Goal: Task Accomplishment & Management: Complete application form

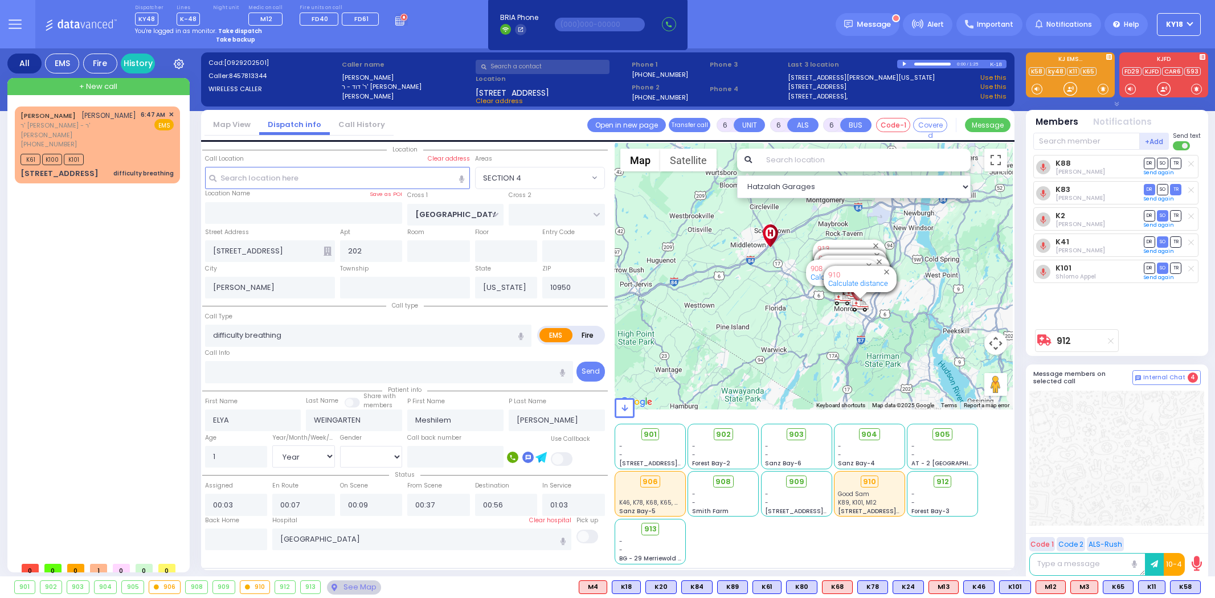
select select "SECTION 4"
select select "Year"
select select "[DEMOGRAPHIC_DATA]"
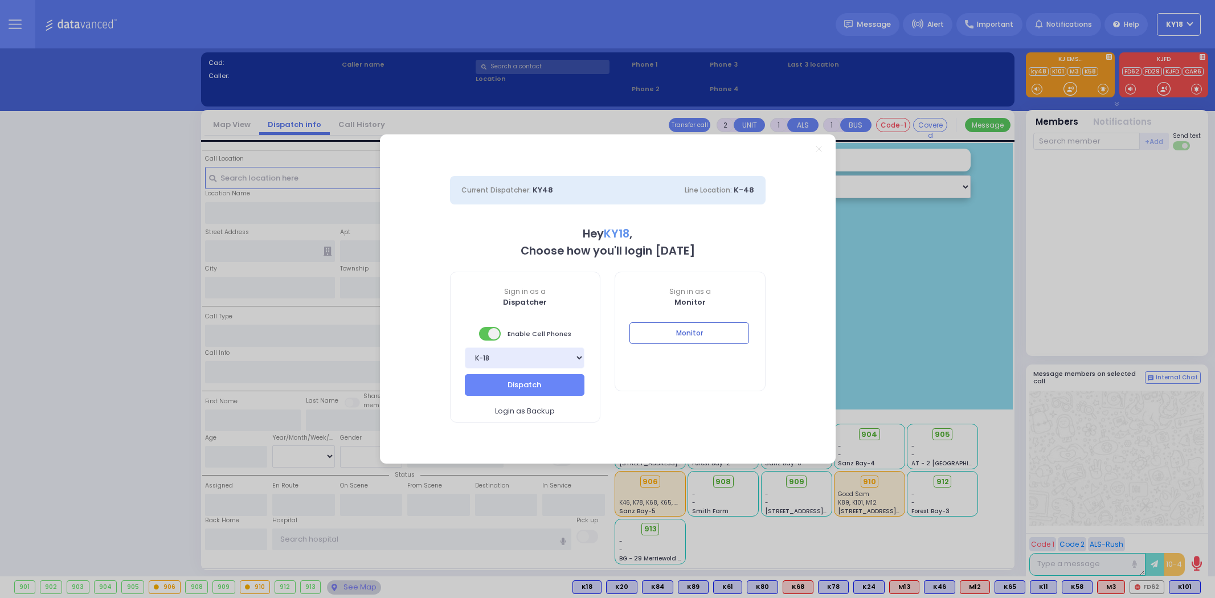
select select "4"
type input "ky18"
drag, startPoint x: 707, startPoint y: 341, endPoint x: 720, endPoint y: 71, distance: 270.3
click at [707, 340] on button "Monitor" at bounding box center [689, 333] width 120 height 22
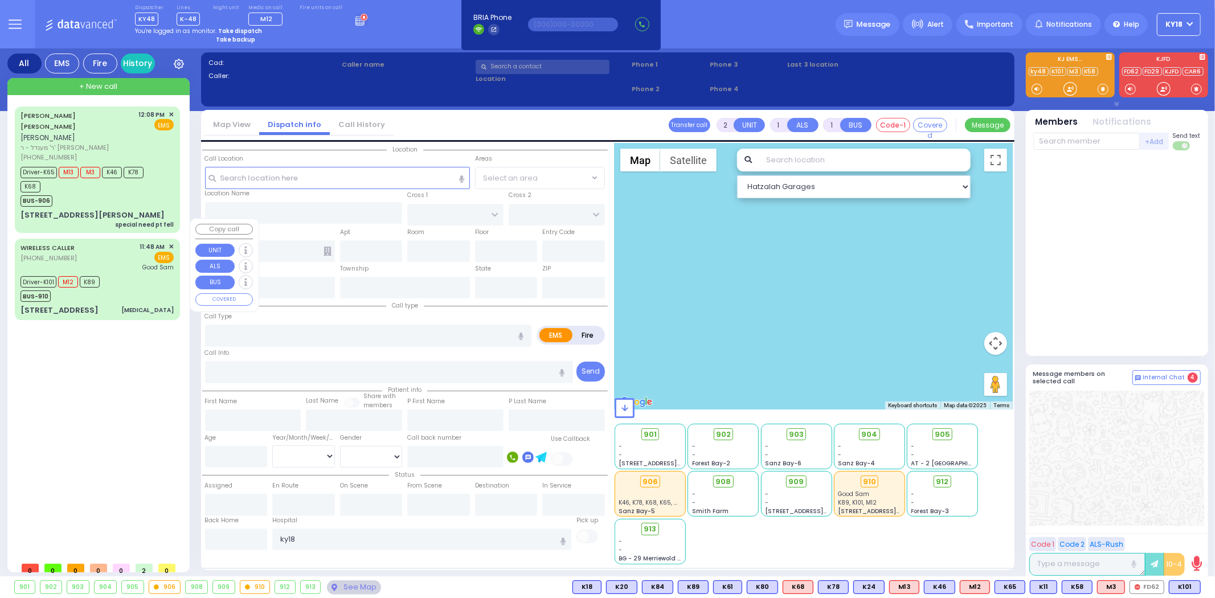
click at [151, 282] on div "WIRELESS CALLER (845) 323-9656 11:48 AM ✕ EMS" at bounding box center [97, 278] width 161 height 77
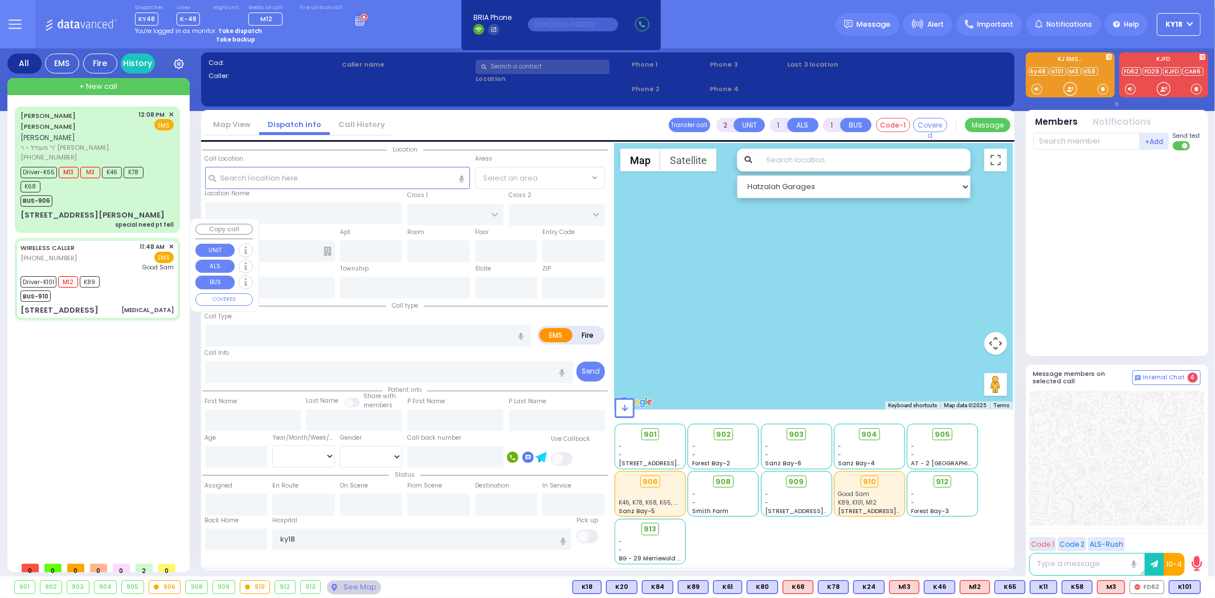
type input "6"
select select
type input "Chest Pain"
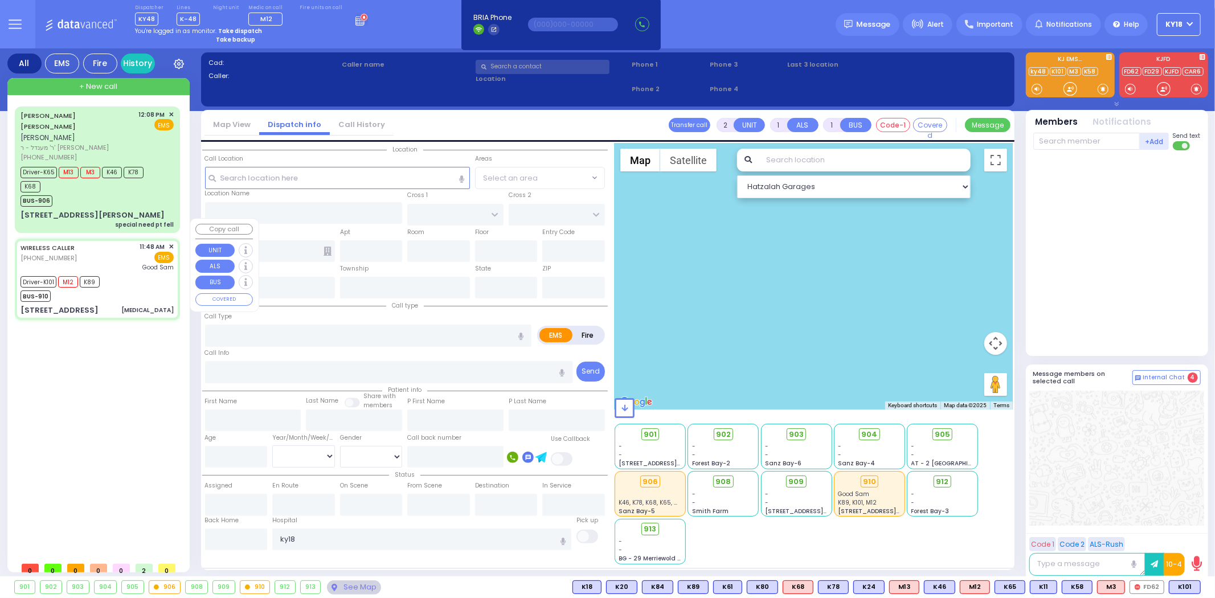
radio input "true"
type input "Alex"
type input "Yunga"
type input "32"
select select "Year"
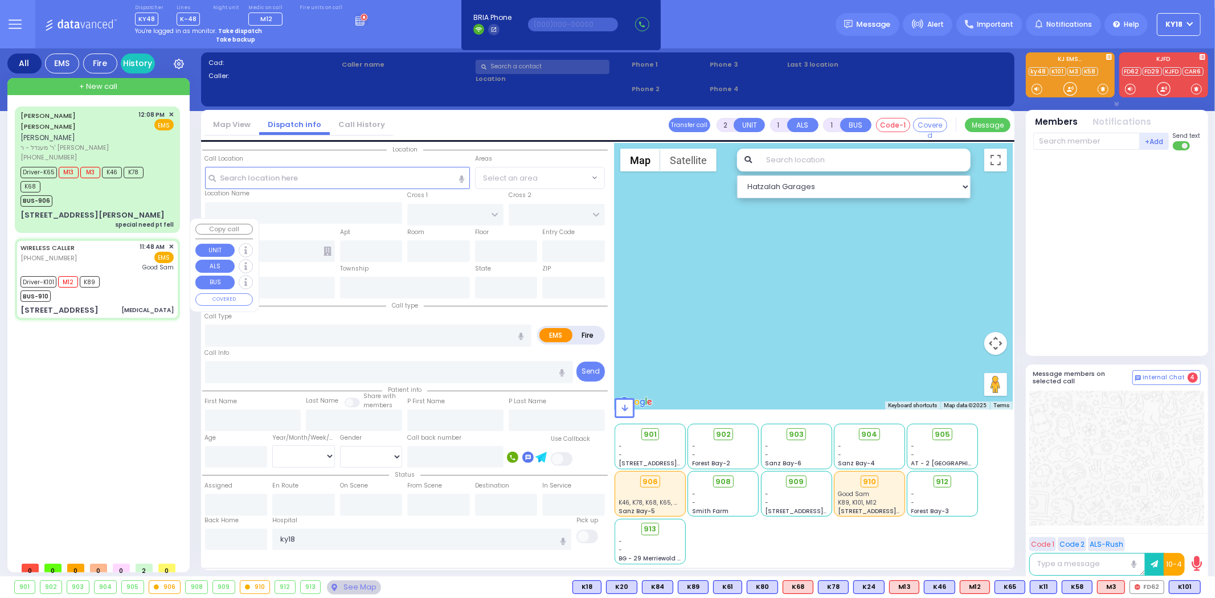
select select "[DEMOGRAPHIC_DATA]"
type input "11:48"
type input "11:50"
type input "11:55"
type input "12:20"
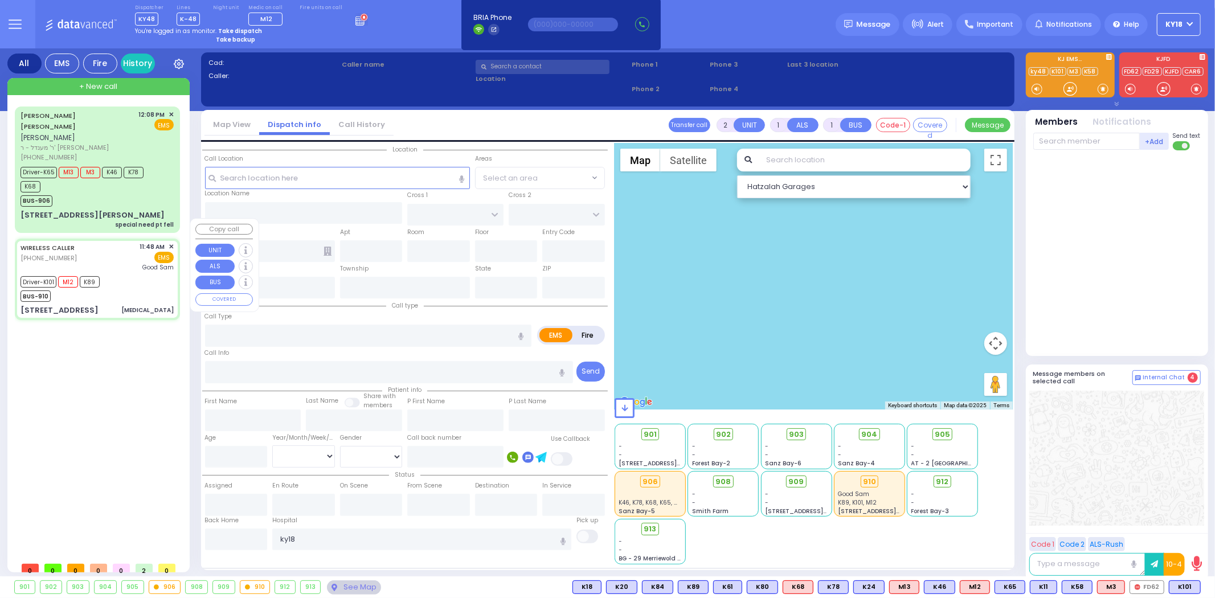
type input "12:50"
type input "13:10"
type input "Good Samaritan Hospital"
type input "UNION TRANSFER"
type input "STILLMAN WYE"
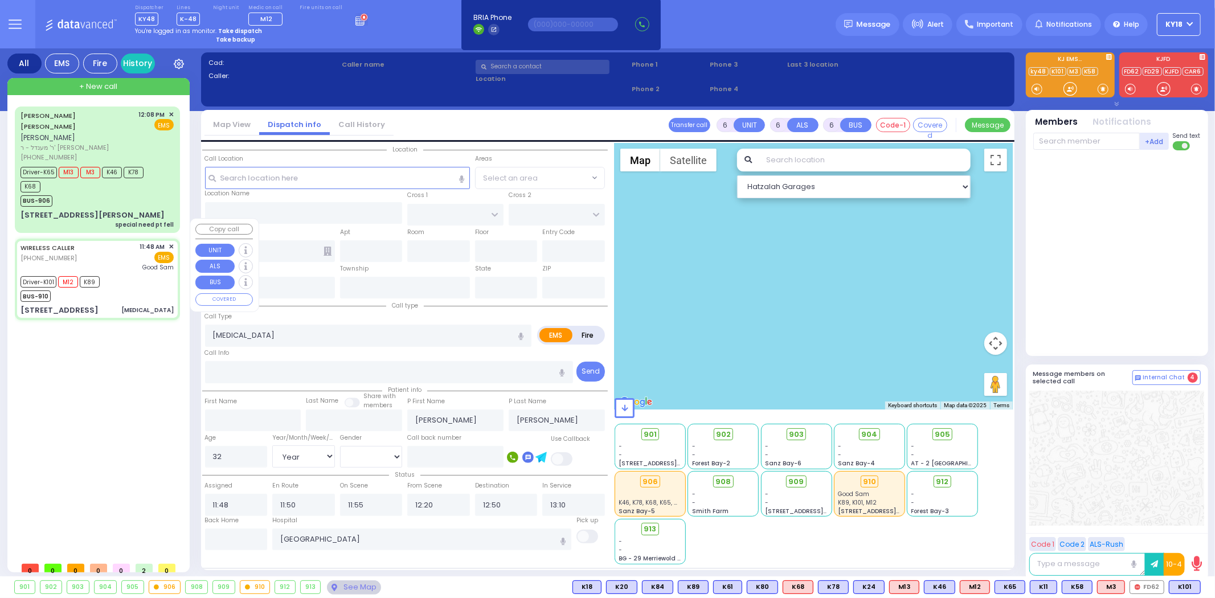
type input "46 Southfield Falls"
type input "Monroe"
type input "[US_STATE]"
type input "10950"
select select "Hatzalah Garages"
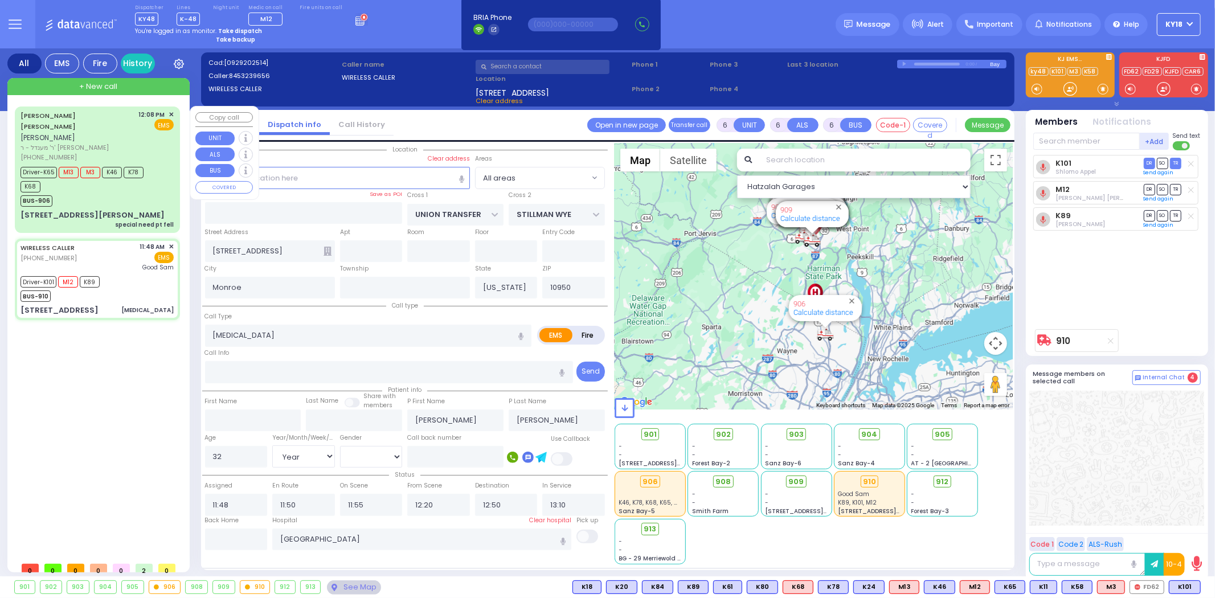
click at [109, 192] on div "BUS-906" at bounding box center [92, 199] width 142 height 14
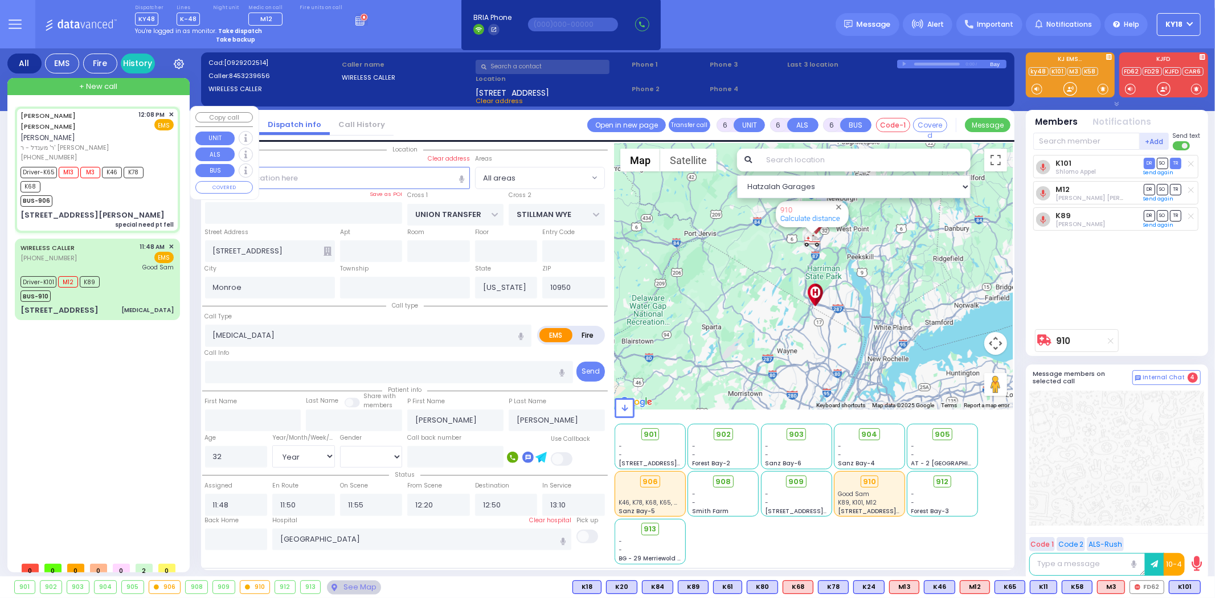
select select
type input "special need pt fell"
radio input "true"
type input "MOSHE JOSEPH"
type input "FRIEDMAN"
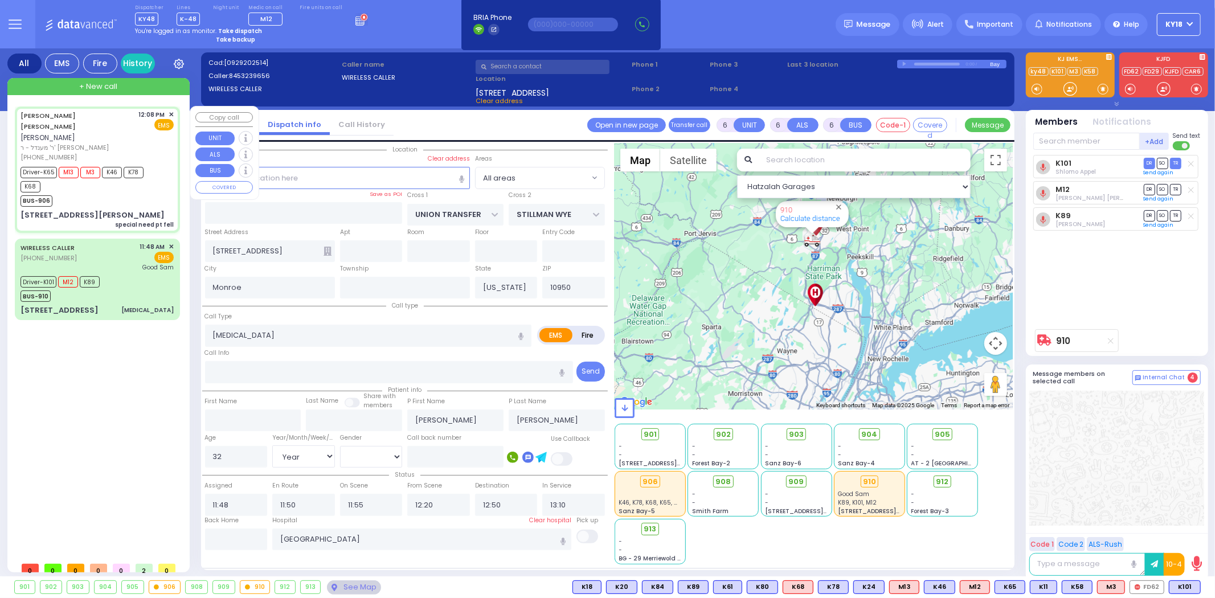
type input "Yudel"
type input "Kahan"
type input "73"
select select "Year"
select select "[DEMOGRAPHIC_DATA]"
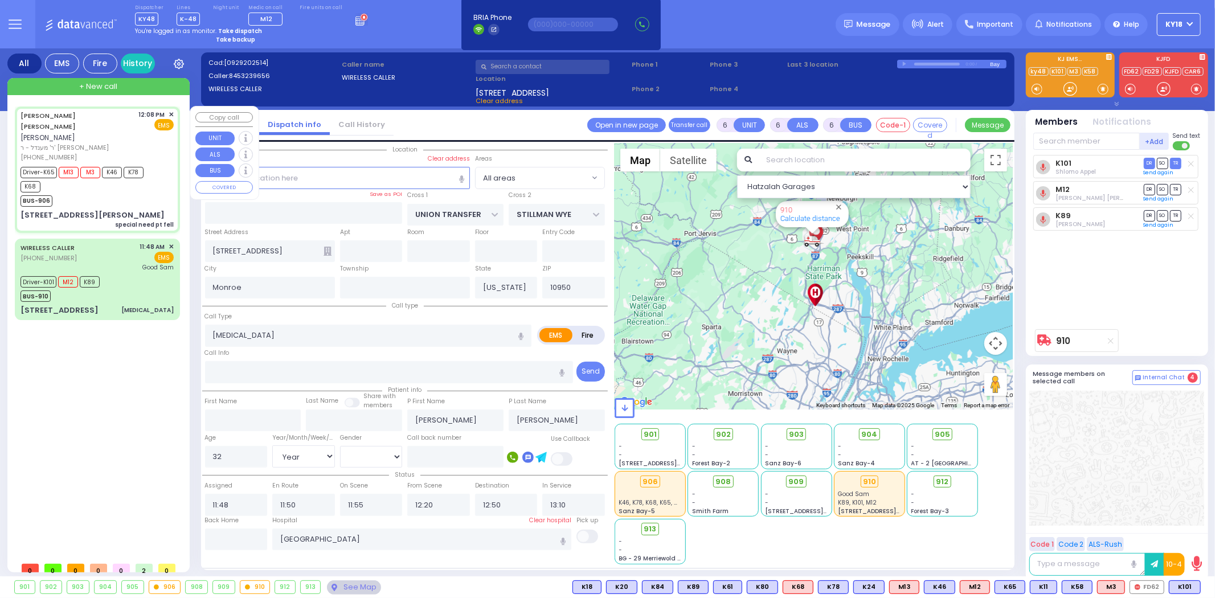
type input "12:08"
type input "12:10"
type input "12:12"
type input "12:22"
type input "13:00"
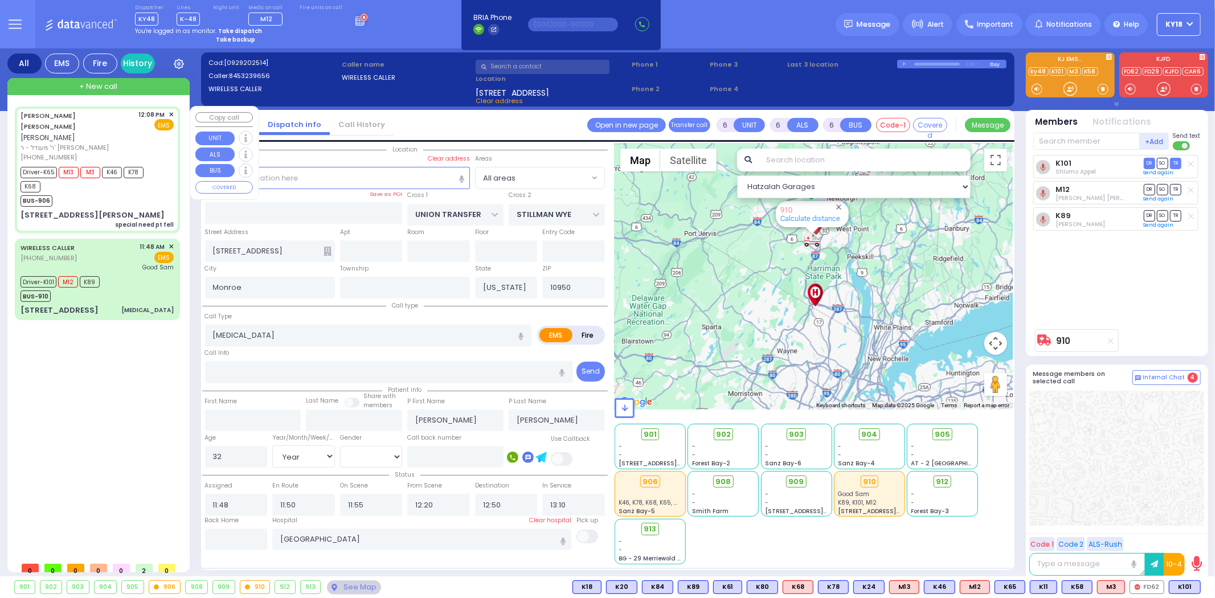
type input "14:00"
type input "Hackensack University Medical Center 30 Essex Street Hackensack"
select select "Hatzalah Garages"
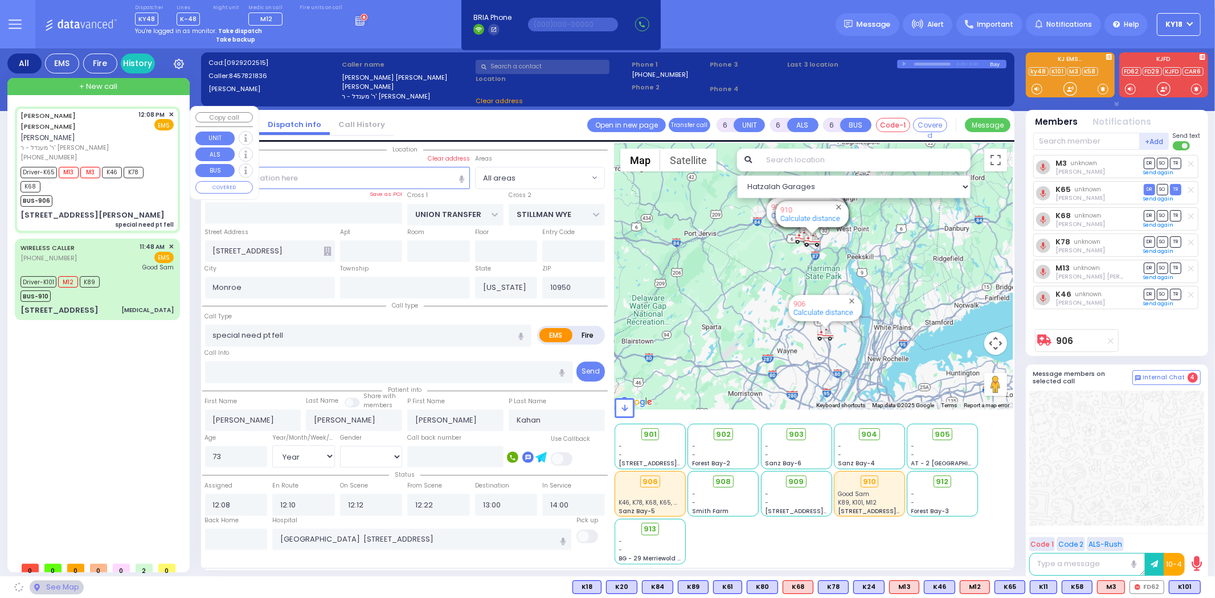
type input "CARTER LN"
type input "VAN BUREN DR"
type input "6 CARTER LN"
type input "304"
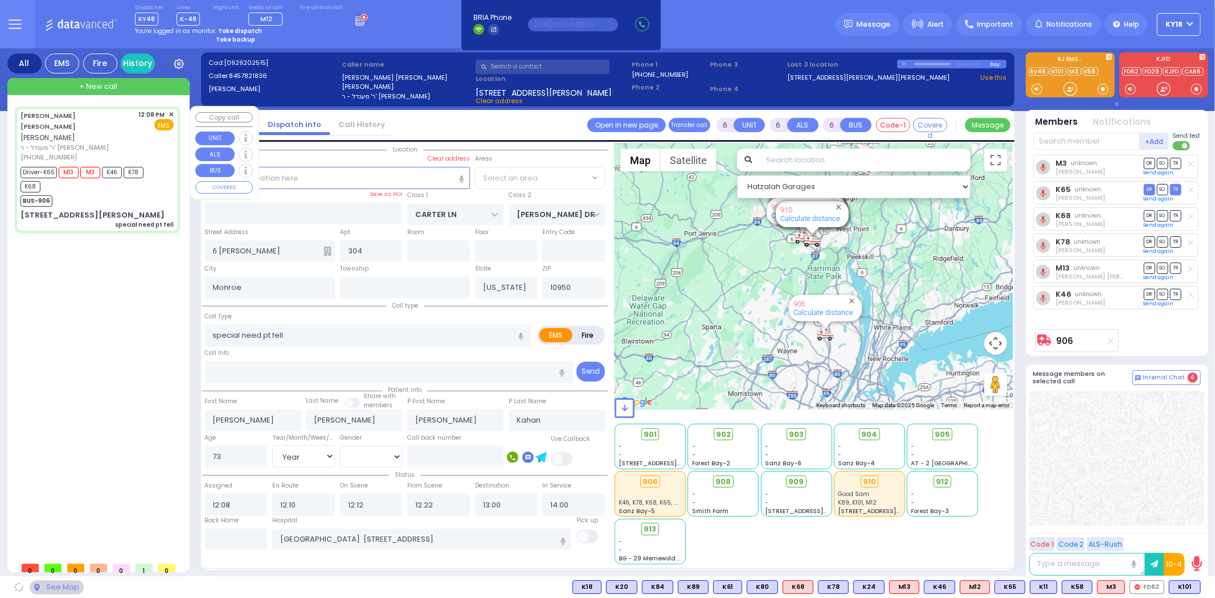
select select "SECTION 2"
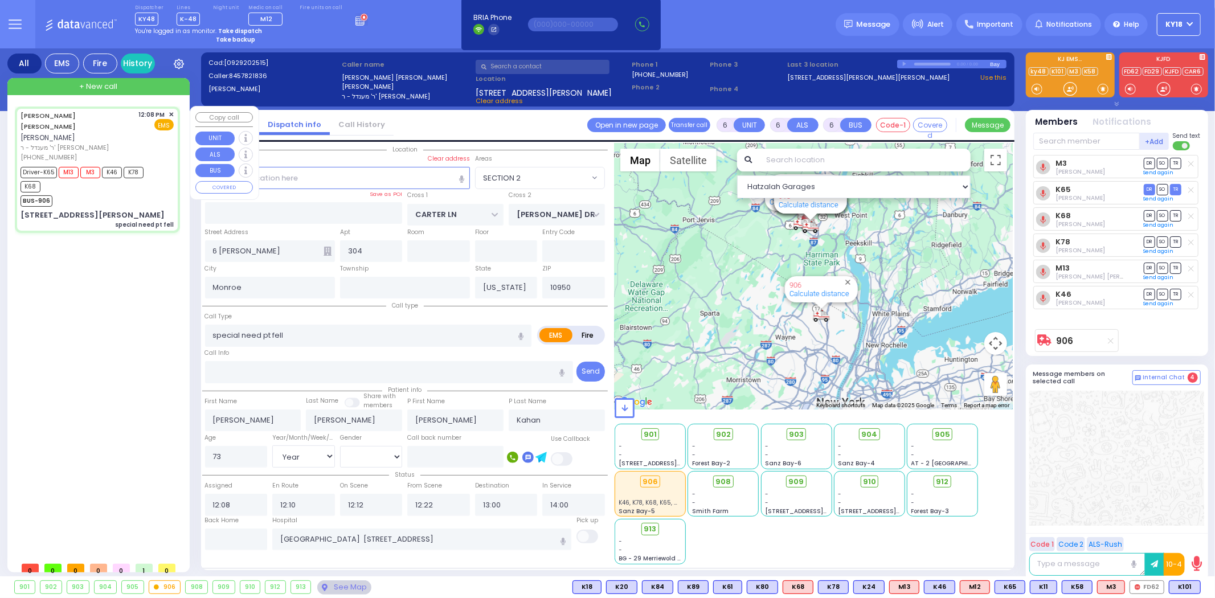
select select
radio input "true"
select select "Year"
select select "[DEMOGRAPHIC_DATA]"
select select "Hatzalah Garages"
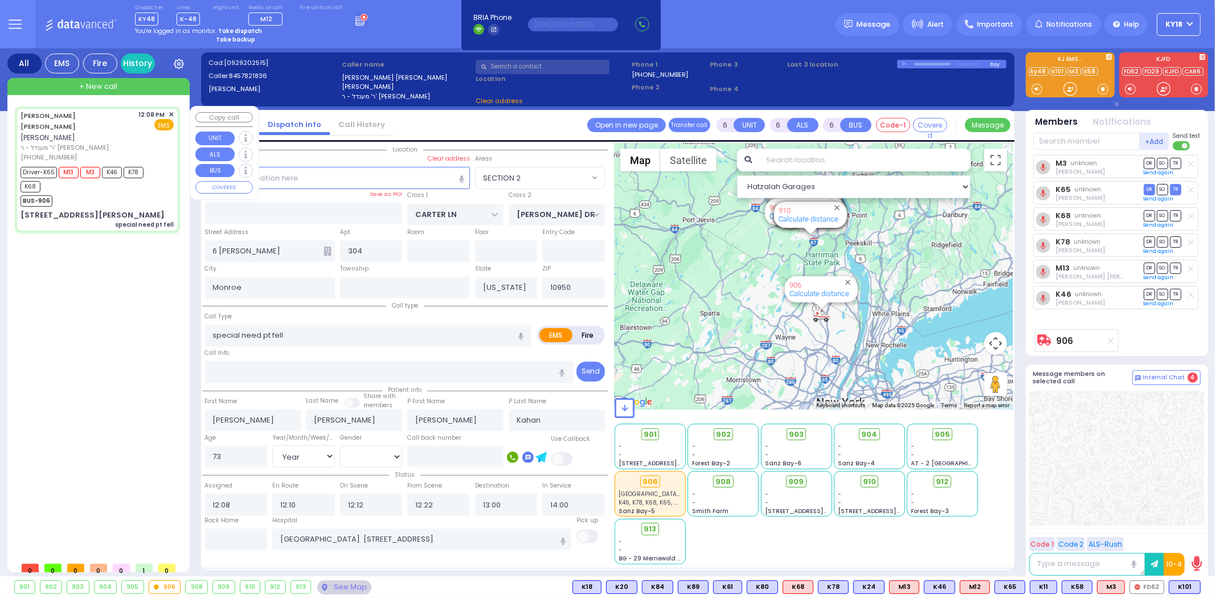
select select "SECTION 2"
